Goal: Task Accomplishment & Management: Use online tool/utility

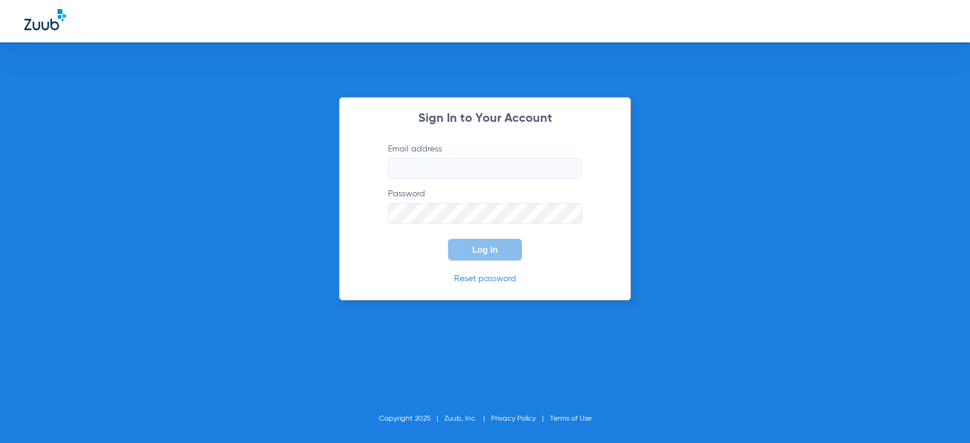
type input "[EMAIL_ADDRESS][DOMAIN_NAME]"
type input "yaramiahernandez84@mydentalmail.com"
click at [481, 255] on button "Log In" at bounding box center [485, 250] width 74 height 22
